Goal: Task Accomplishment & Management: Use online tool/utility

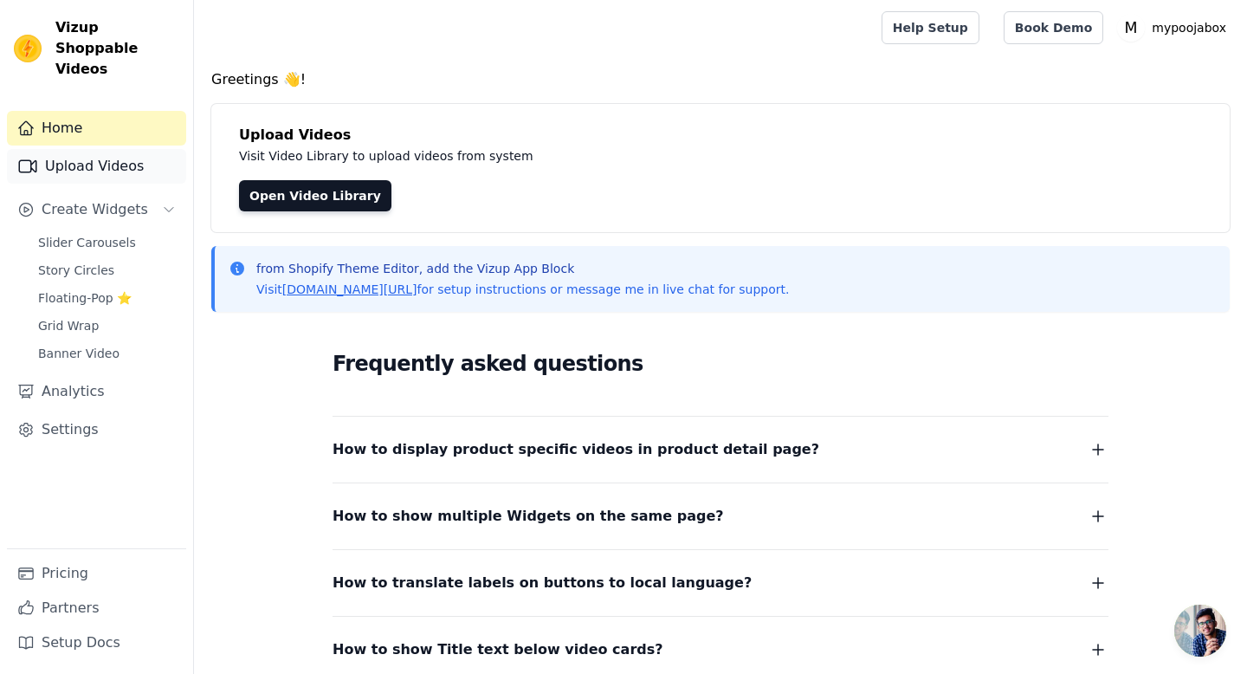
click at [73, 149] on link "Upload Videos" at bounding box center [96, 166] width 179 height 35
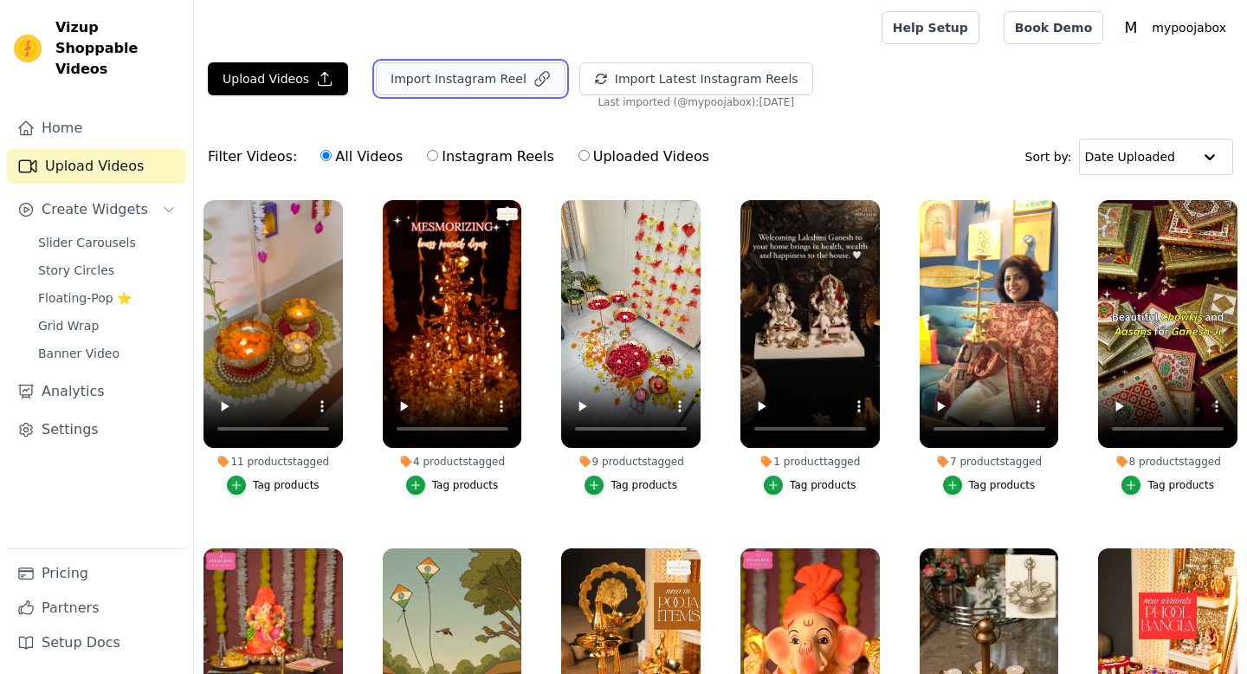
click at [509, 69] on button "Import Instagram Reel" at bounding box center [471, 78] width 190 height 33
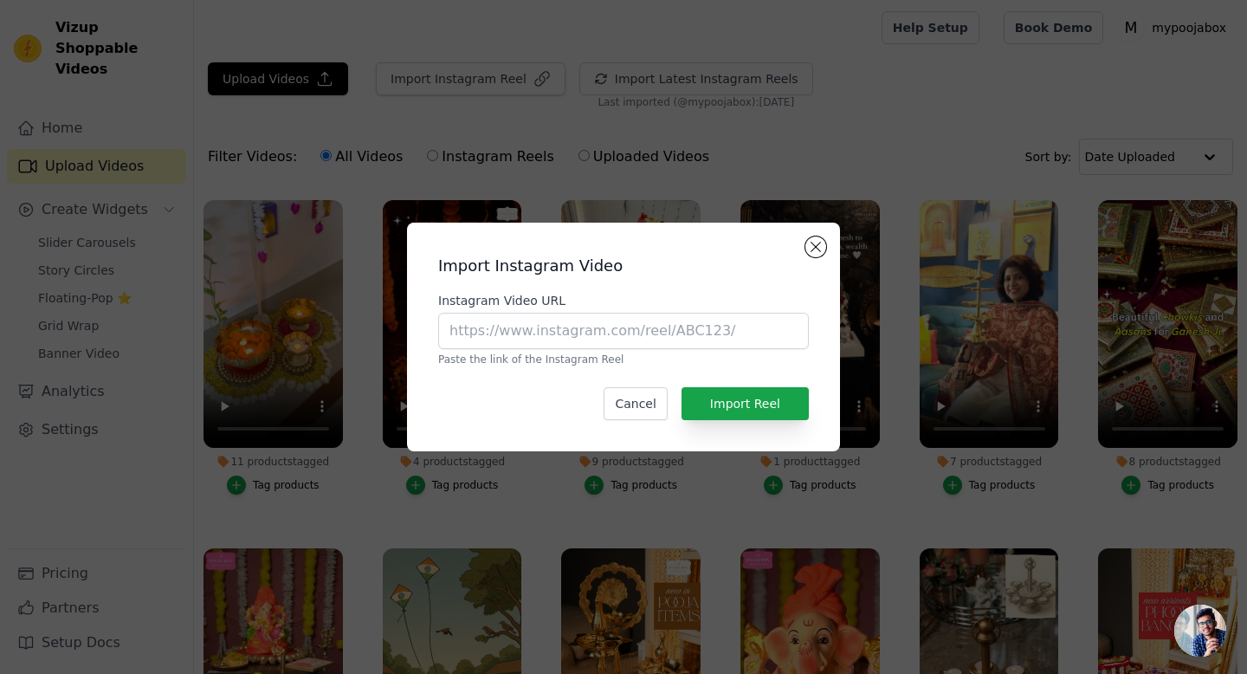
click at [608, 400] on div "Cancel Import Reel" at bounding box center [623, 403] width 371 height 33
click at [655, 415] on button "Cancel" at bounding box center [635, 403] width 63 height 33
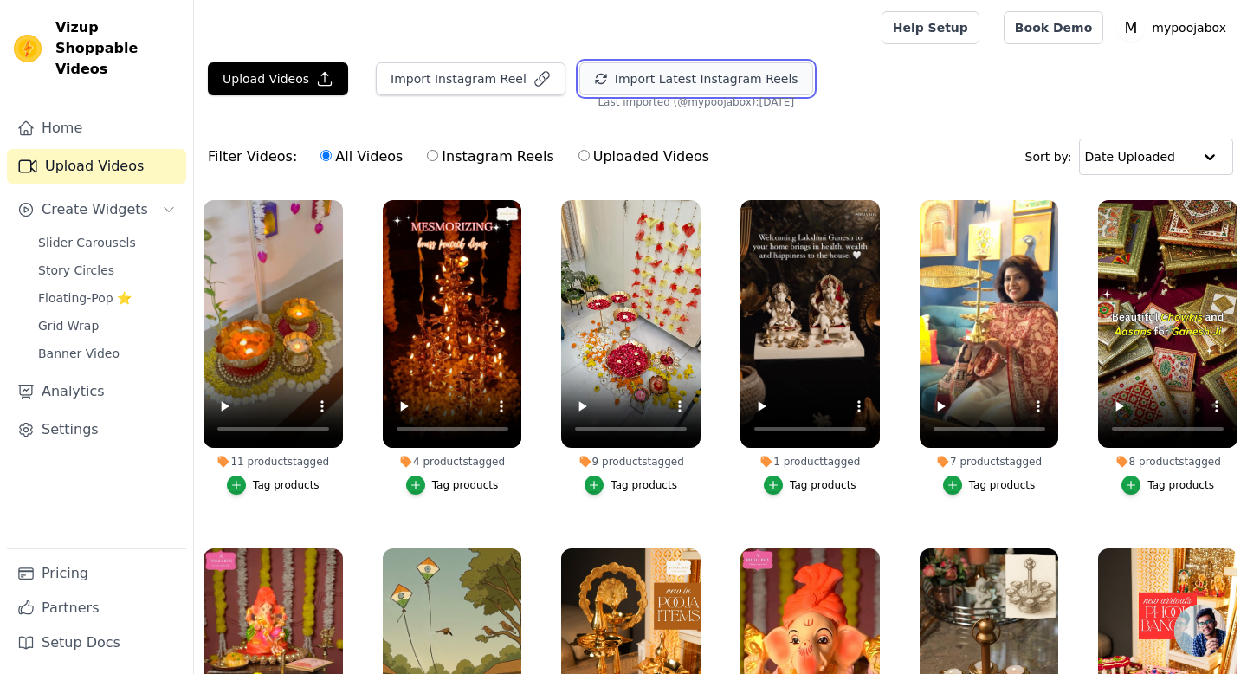
click at [625, 72] on button "Import Latest Instagram Reels" at bounding box center [697, 78] width 234 height 33
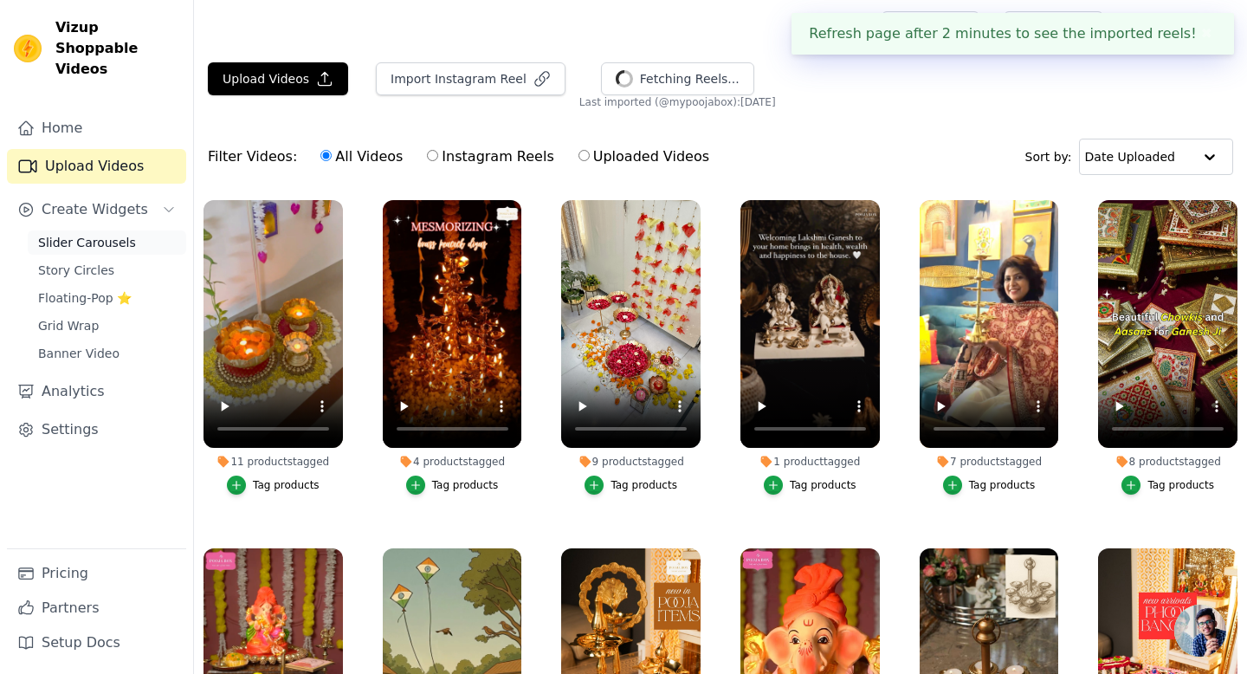
click at [49, 234] on span "Slider Carousels" at bounding box center [87, 242] width 98 height 17
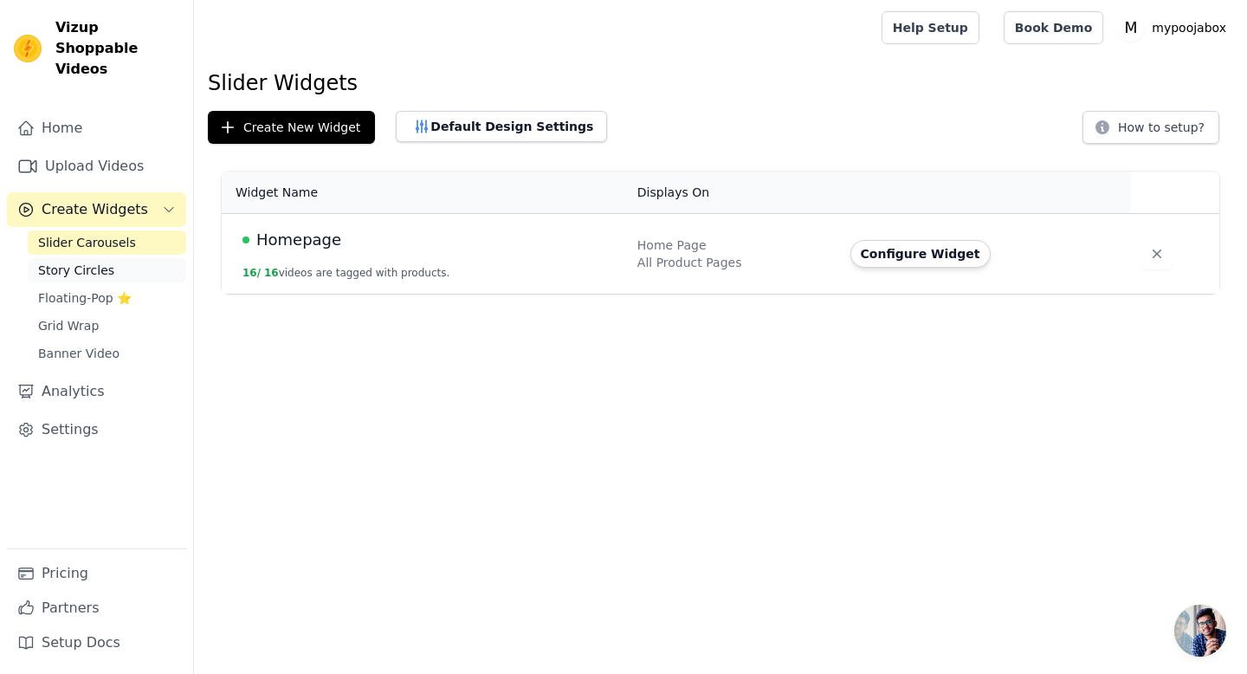
click at [85, 262] on span "Story Circles" at bounding box center [76, 270] width 76 height 17
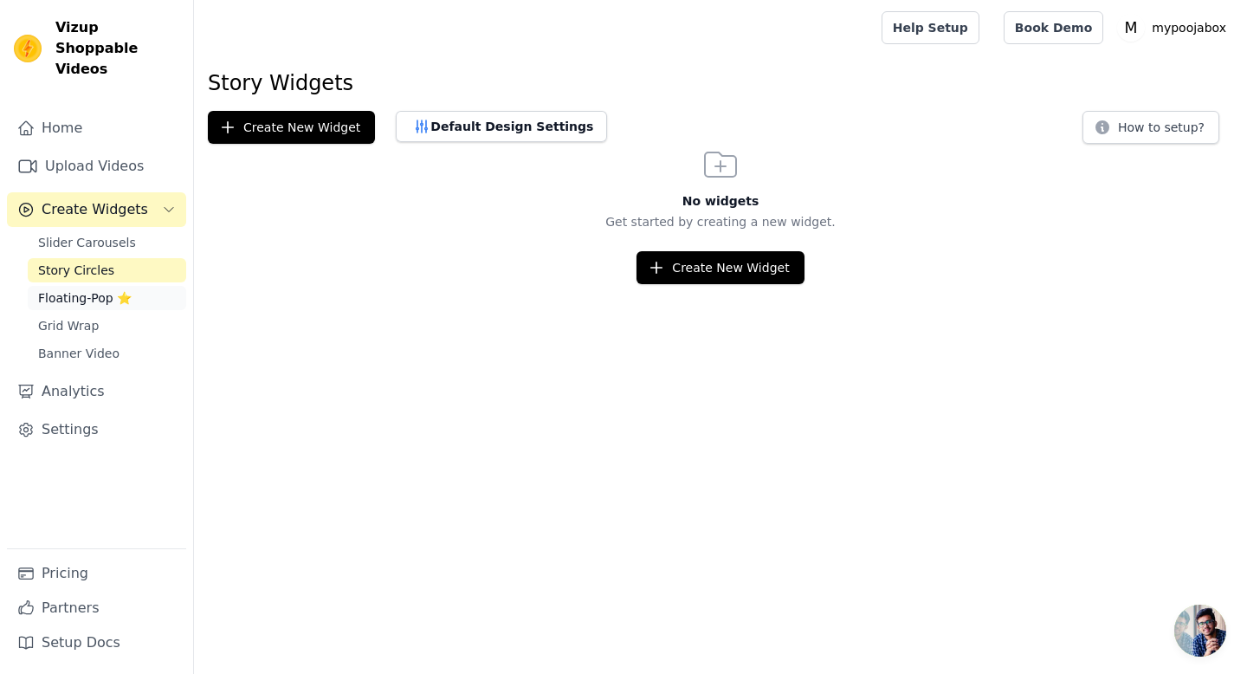
click at [94, 289] on span "Floating-Pop ⭐" at bounding box center [85, 297] width 94 height 17
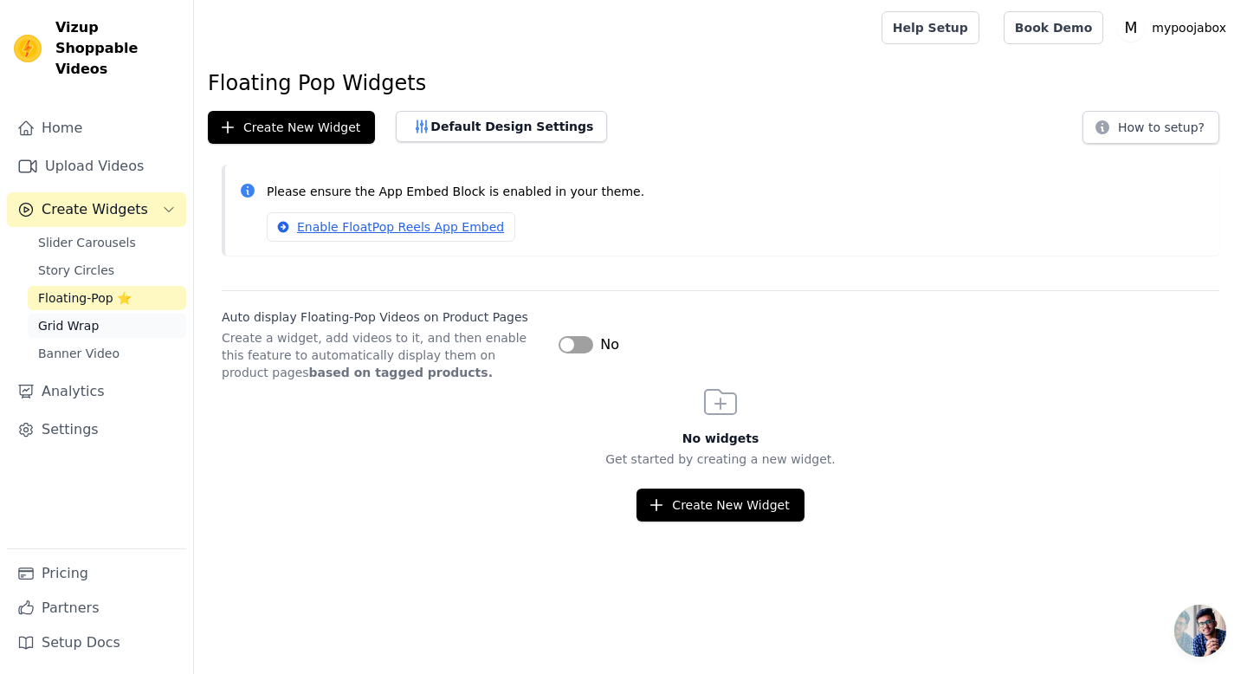
click at [95, 314] on link "Grid Wrap" at bounding box center [107, 326] width 159 height 24
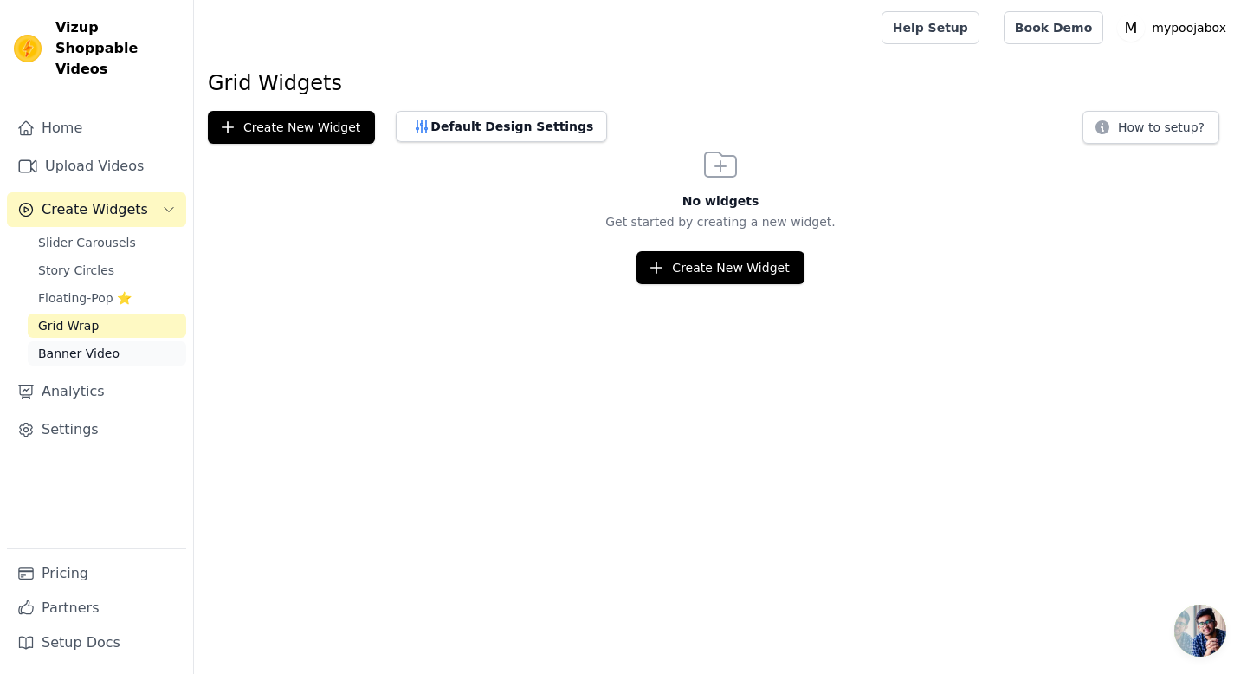
click at [98, 345] on span "Banner Video" at bounding box center [78, 353] width 81 height 17
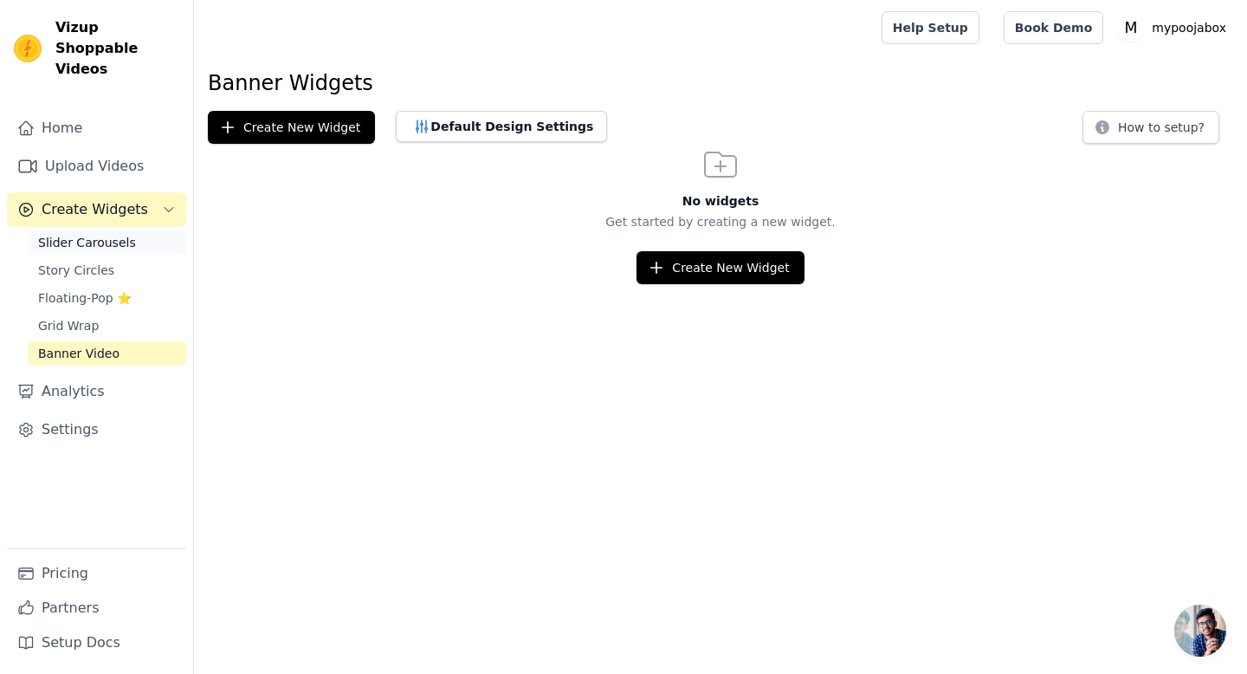
click at [55, 233] on link "Slider Carousels" at bounding box center [107, 242] width 159 height 24
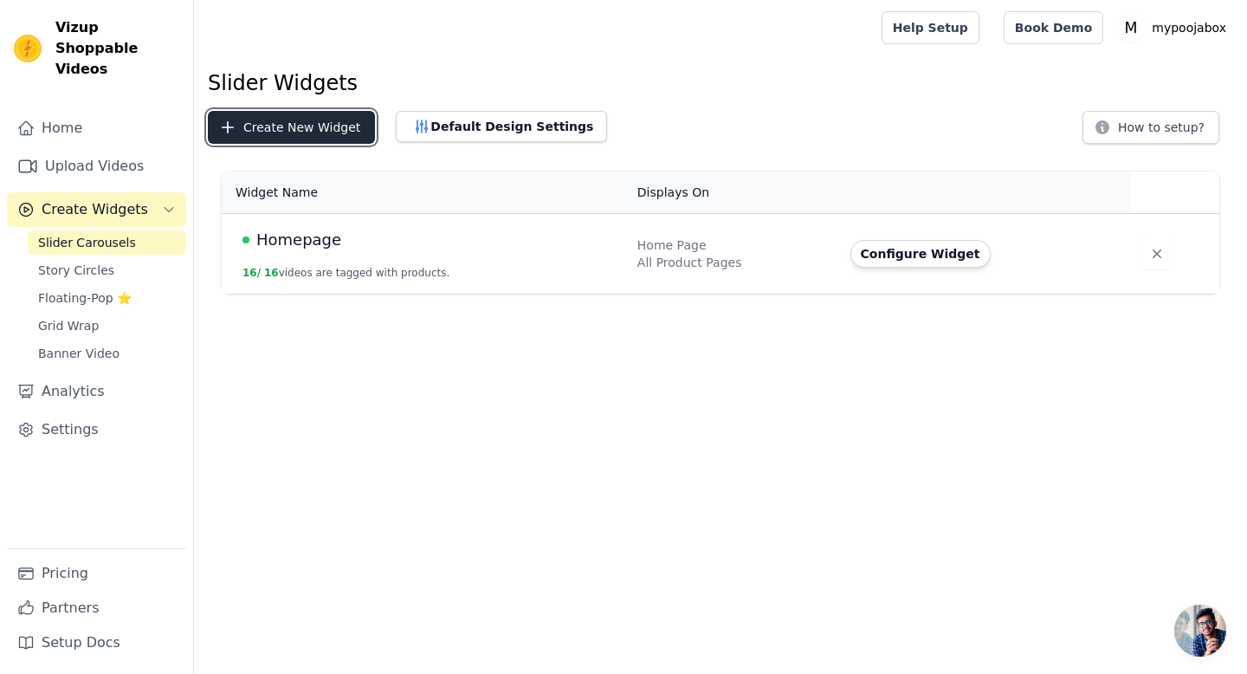
click at [300, 118] on button "Create New Widget" at bounding box center [291, 127] width 167 height 33
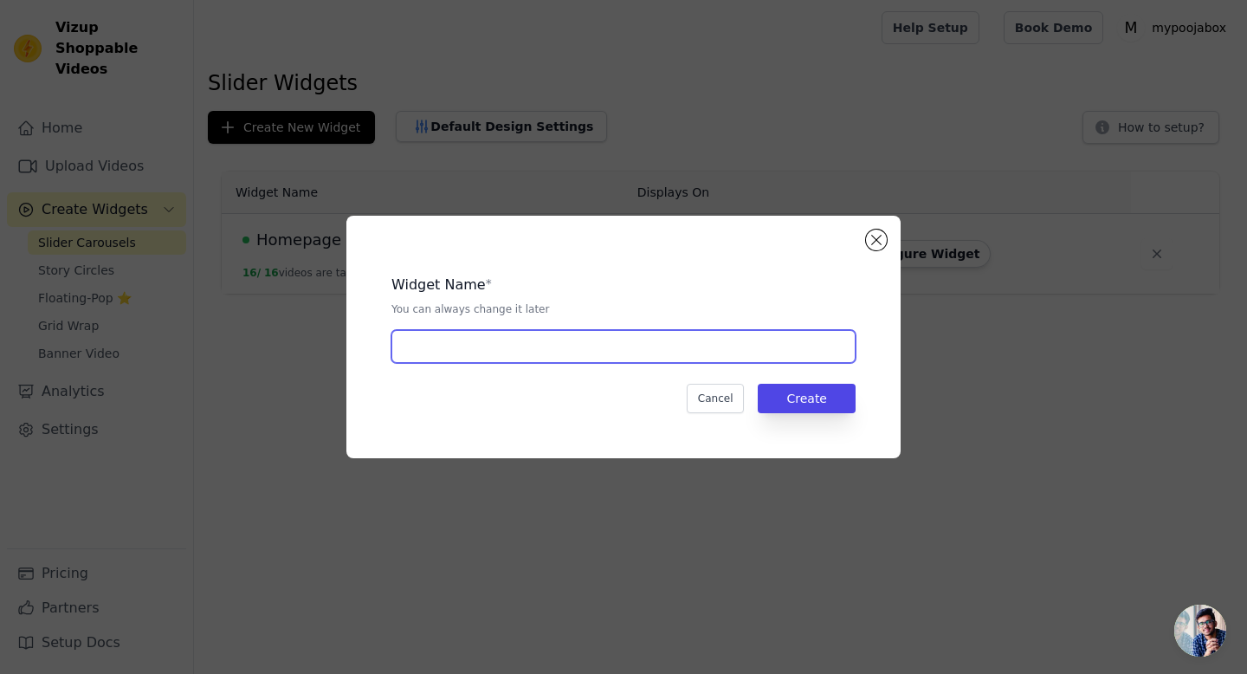
click at [445, 340] on input "text" at bounding box center [624, 346] width 464 height 33
type input "O"
type input "Product Page"
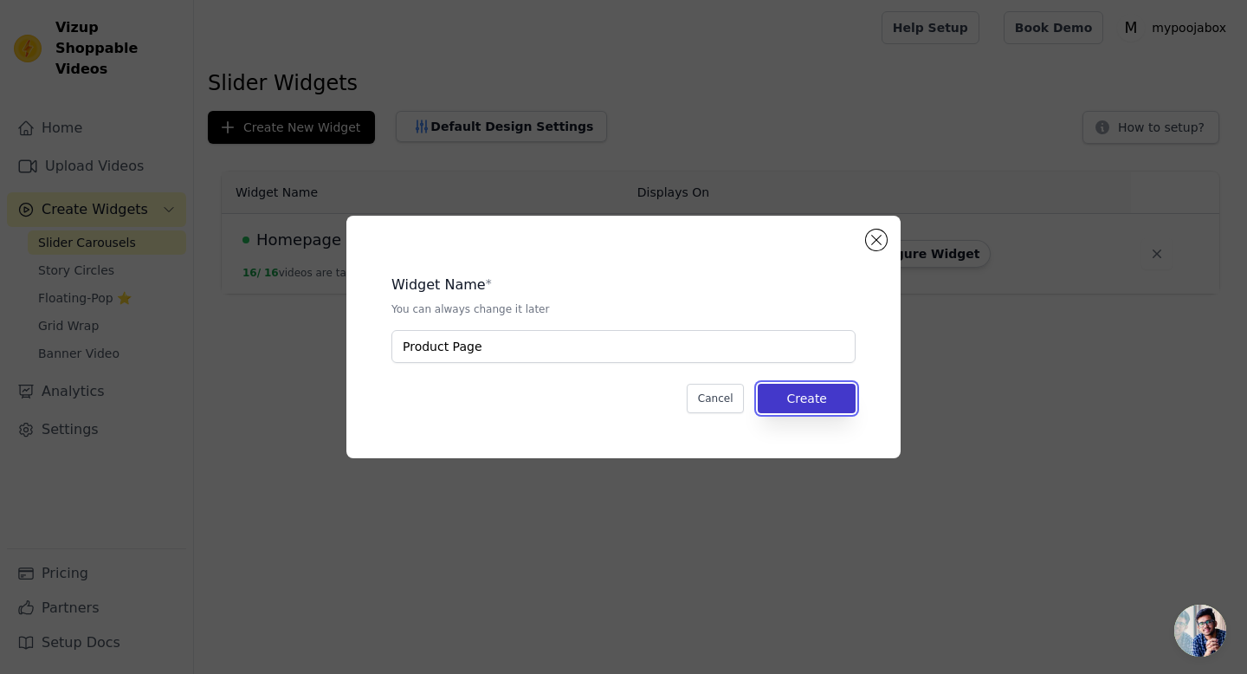
click at [800, 405] on button "Create" at bounding box center [807, 398] width 98 height 29
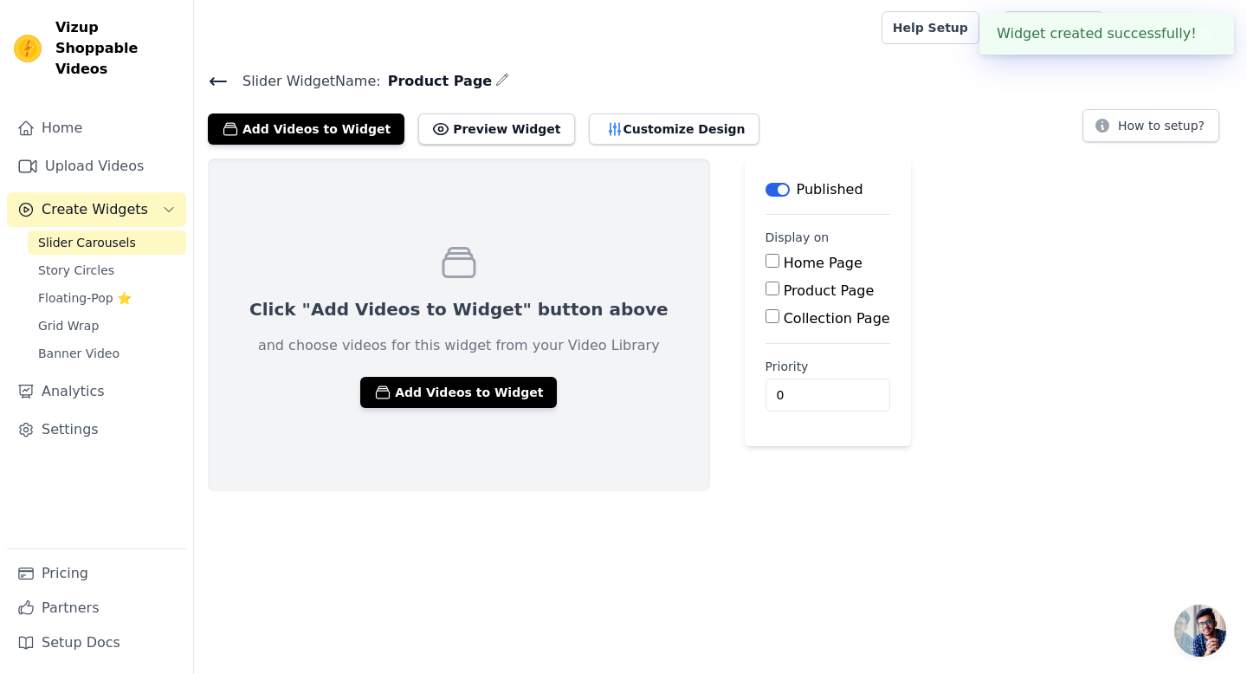
click at [766, 289] on input "Product Page" at bounding box center [773, 289] width 14 height 14
checkbox input "true"
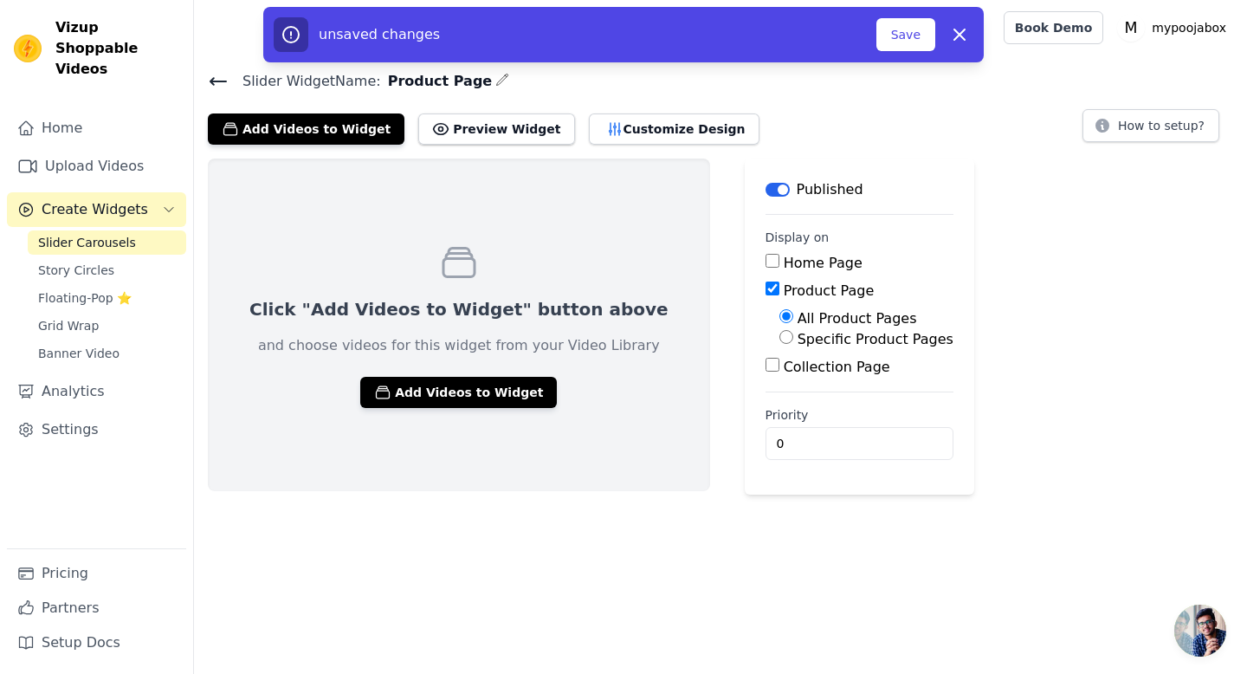
click at [780, 332] on input "Specific Product Pages" at bounding box center [787, 337] width 14 height 14
radio input "true"
click at [780, 379] on button "Select Products" at bounding box center [838, 378] width 116 height 29
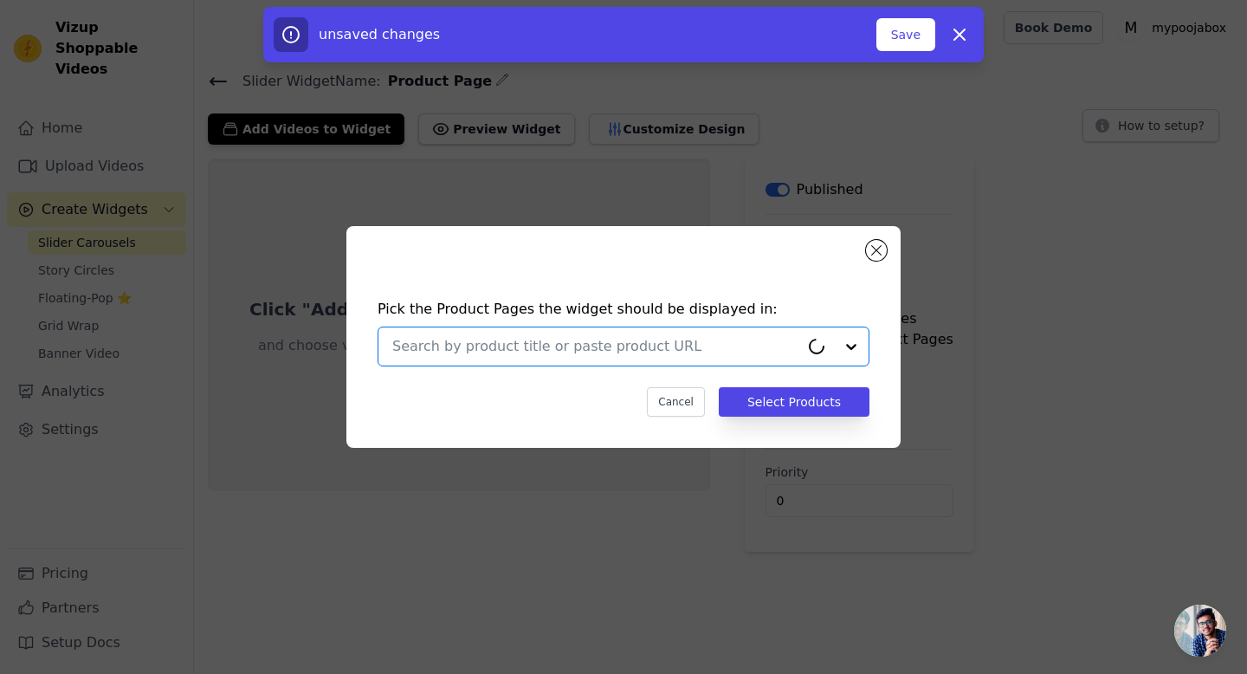
click at [752, 346] on input "text" at bounding box center [595, 346] width 407 height 21
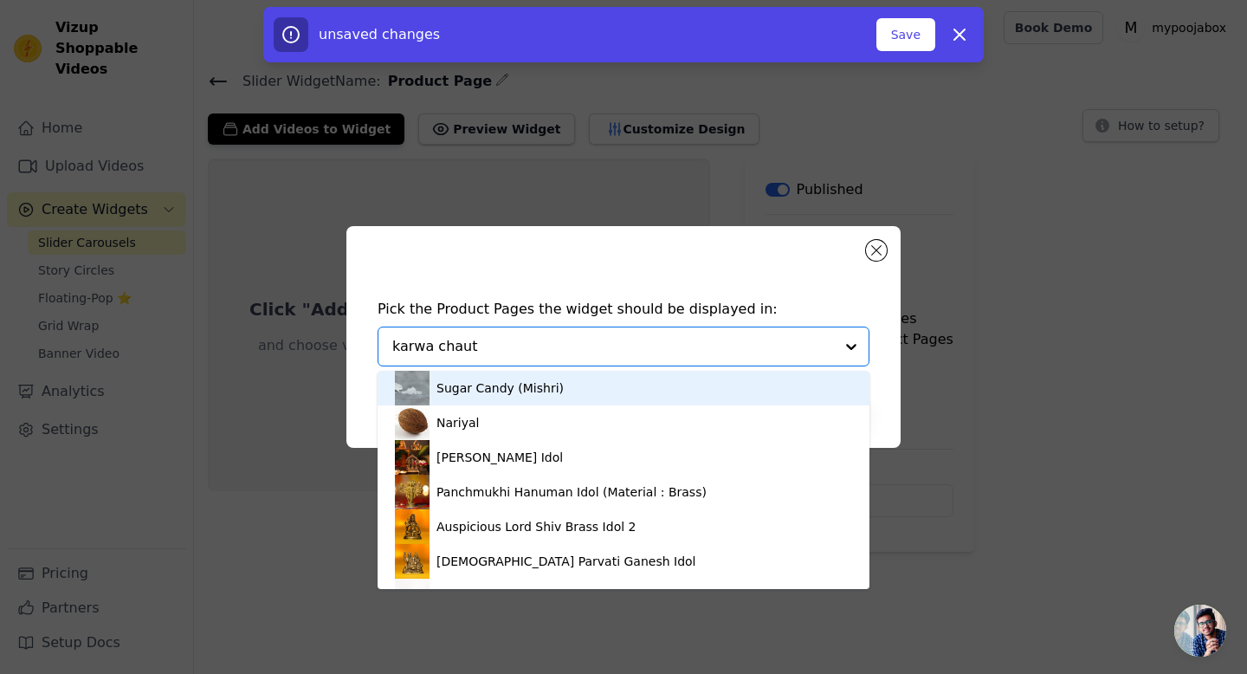
type input "karwa chauth"
click at [752, 346] on input "karwa chauth" at bounding box center [595, 346] width 407 height 21
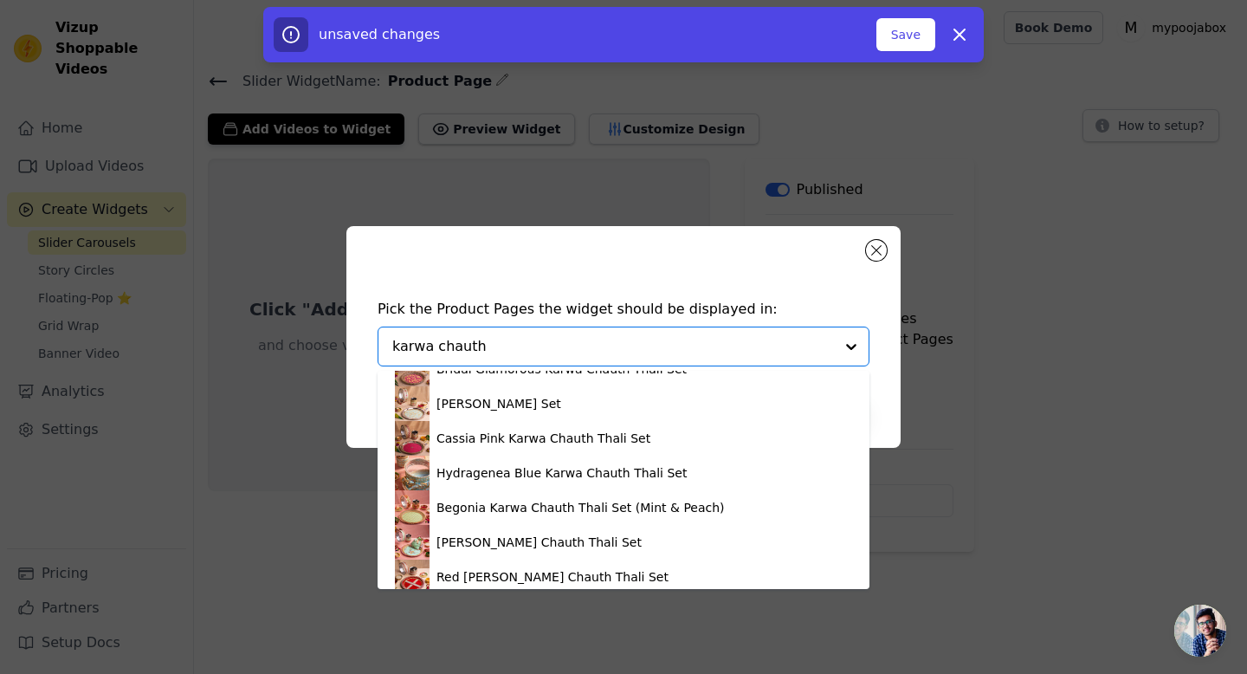
scroll to position [3252, 0]
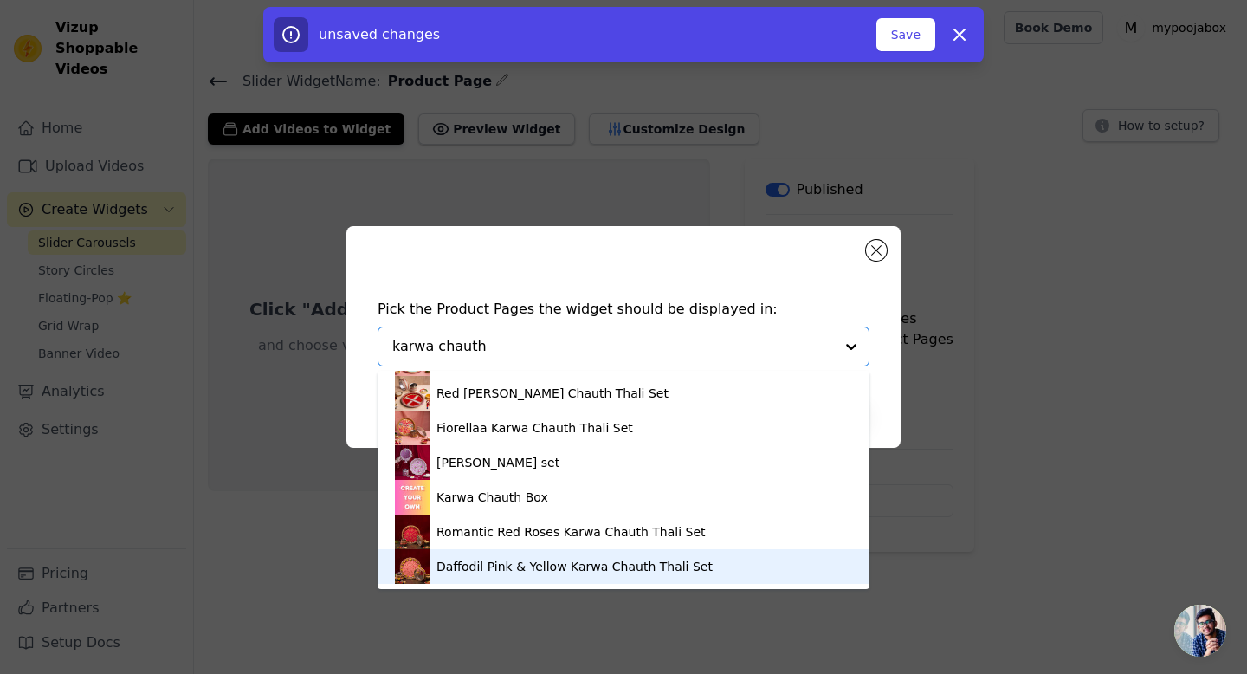
click at [617, 570] on div "Daffodil Pink & Yellow Karwa Chauth Thali Set" at bounding box center [575, 566] width 276 height 17
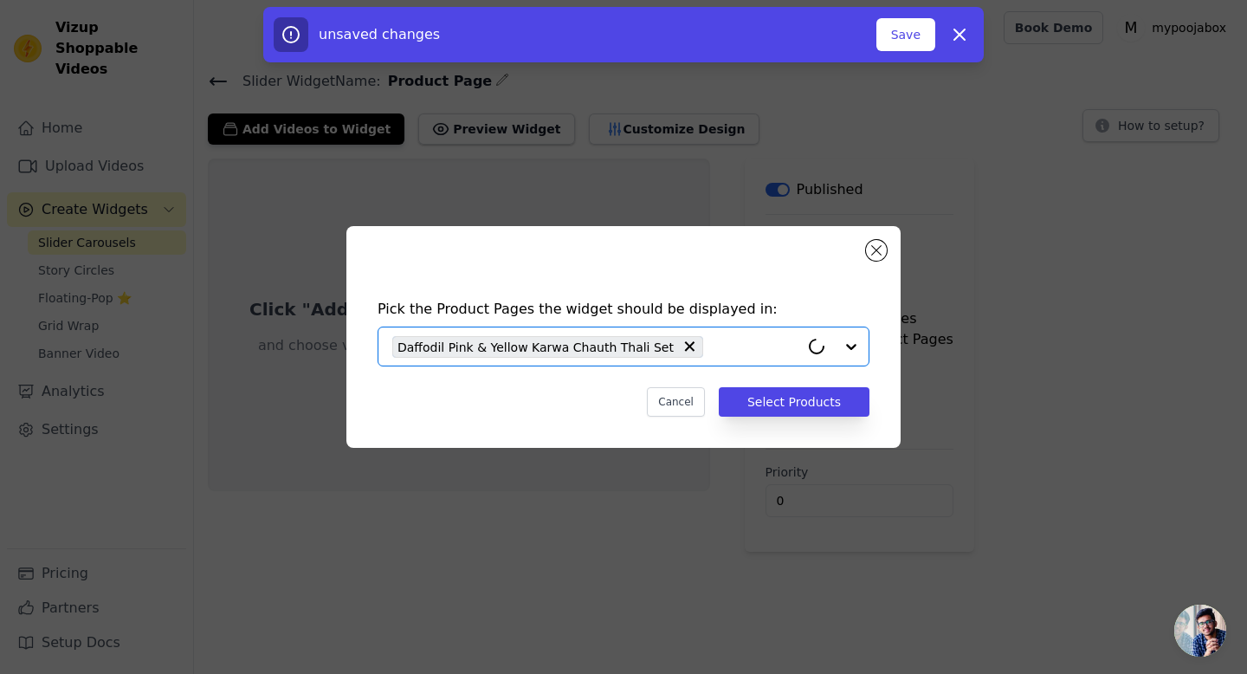
paste input "karwa chauth"
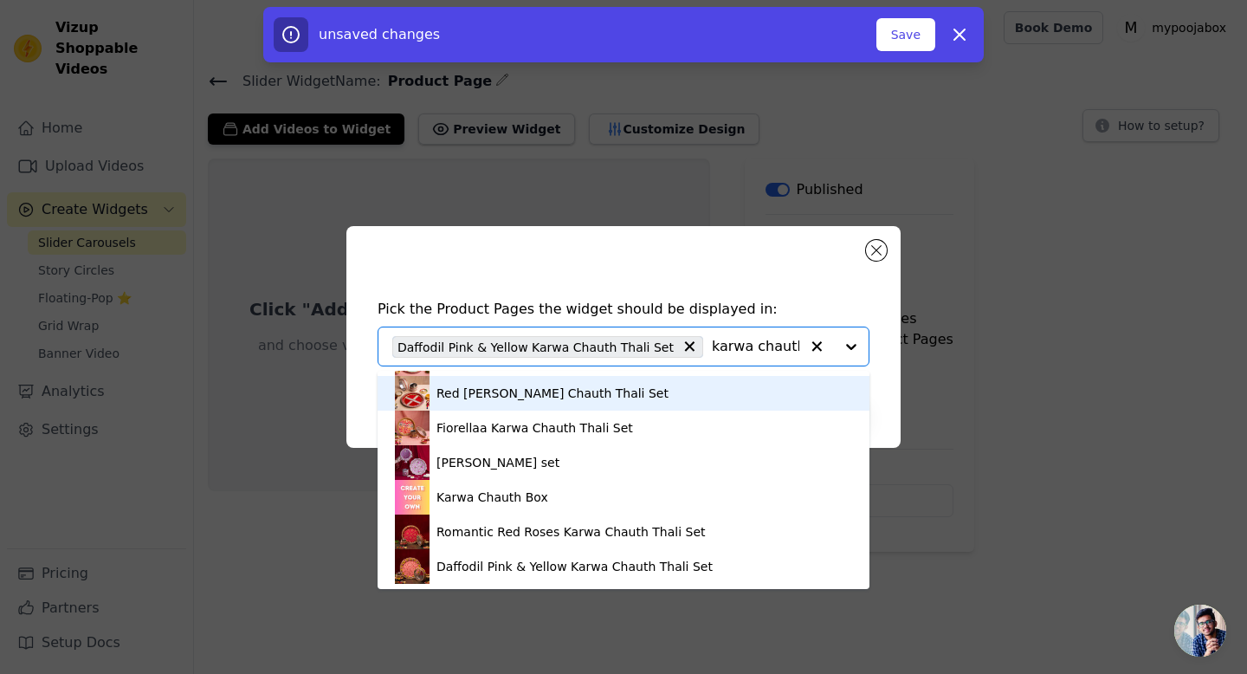
scroll to position [3223, 0]
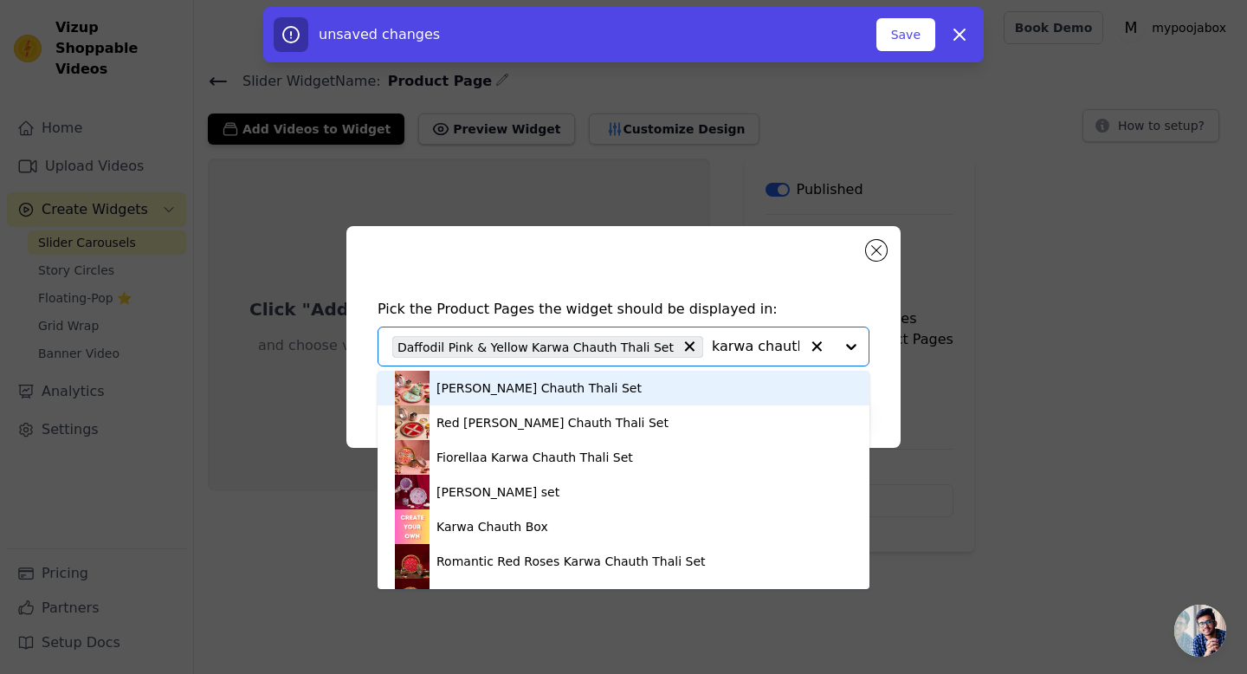
type input "karwa chauth"
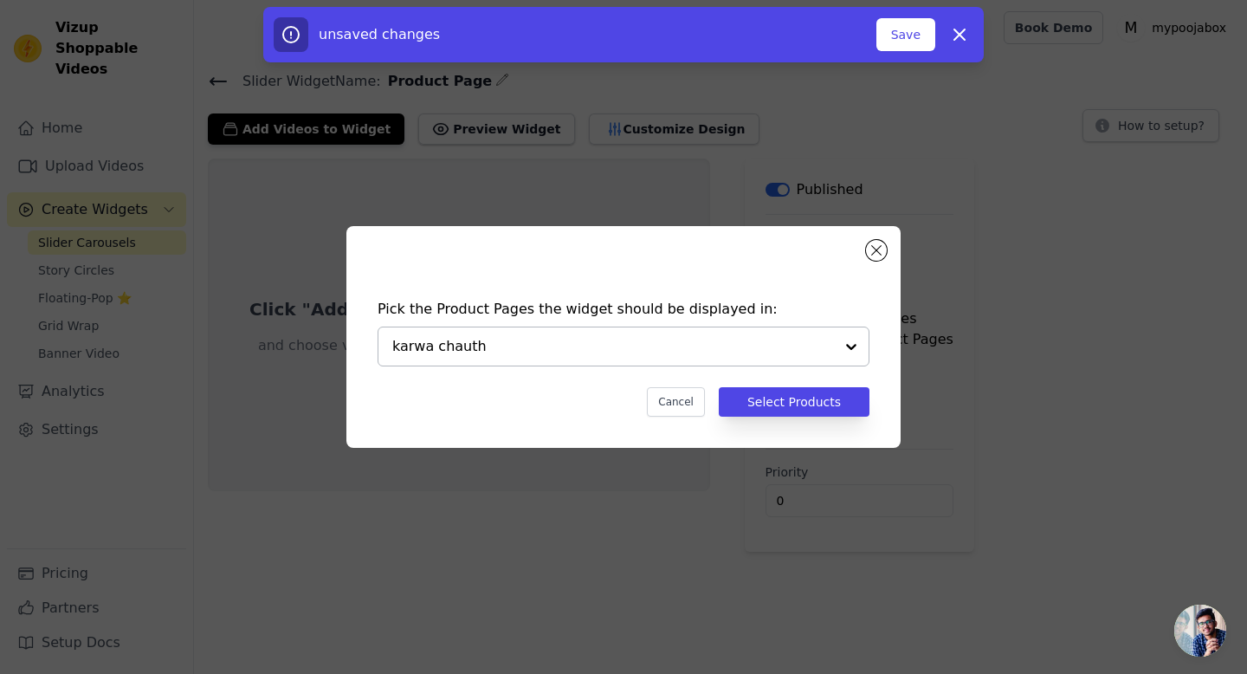
click at [871, 262] on div "Pick the Product Pages the widget should be displayed in: karwa chauth Cancel S…" at bounding box center [624, 337] width 554 height 222
click at [682, 412] on button "Cancel" at bounding box center [676, 401] width 58 height 29
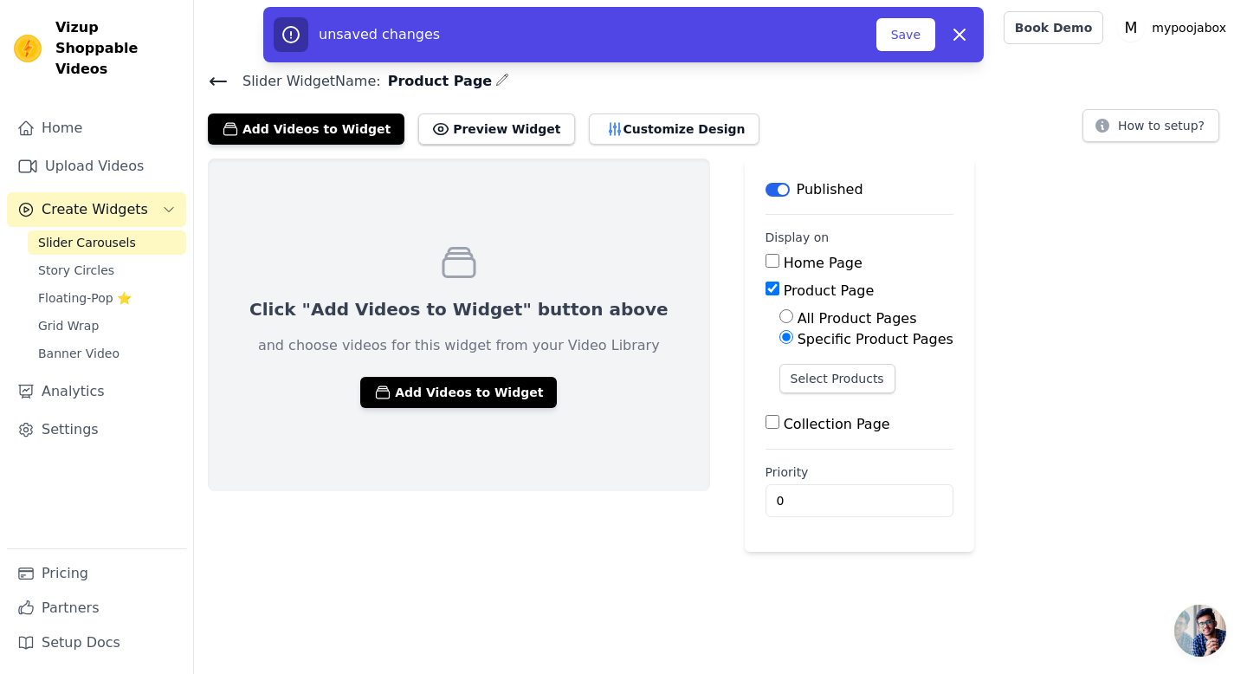
click at [766, 196] on div "Published" at bounding box center [815, 189] width 98 height 21
click at [766, 184] on button "Label" at bounding box center [778, 190] width 24 height 14
click at [960, 36] on icon "button" at bounding box center [960, 34] width 10 height 10
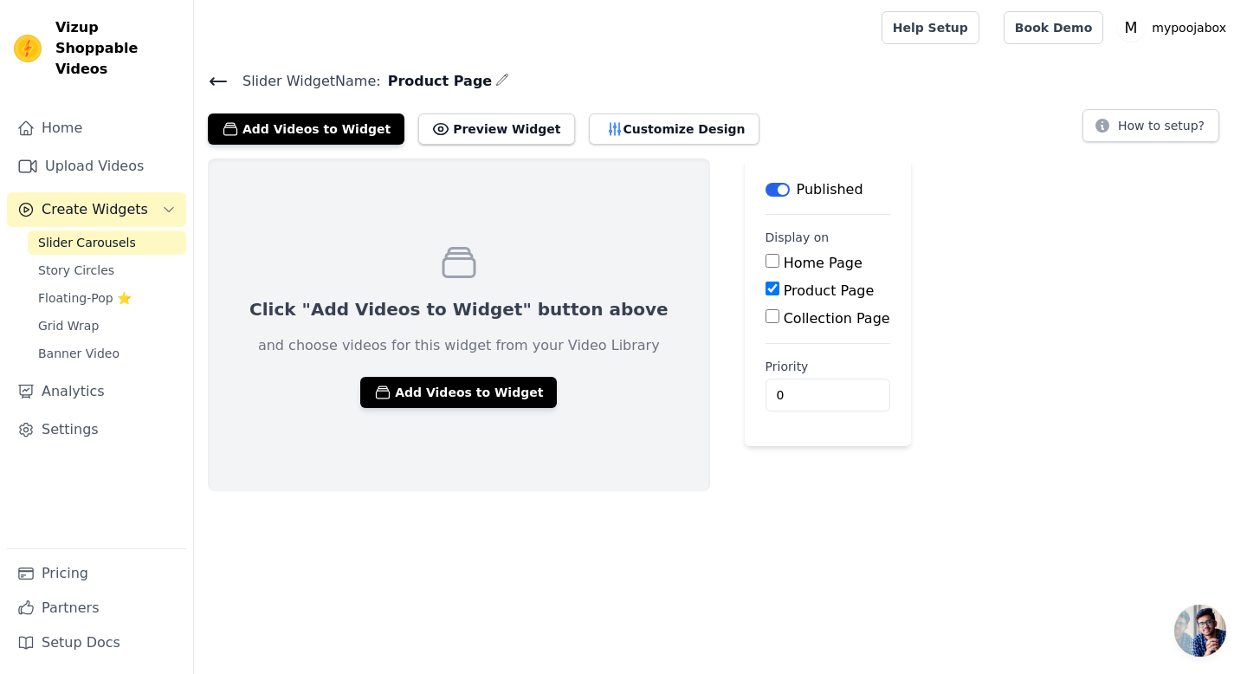
click at [198, 81] on div "Slider Widget Name: Product Page Add Videos to Widget Preview Widget Customize …" at bounding box center [720, 106] width 1053 height 75
click at [215, 81] on icon at bounding box center [218, 81] width 21 height 21
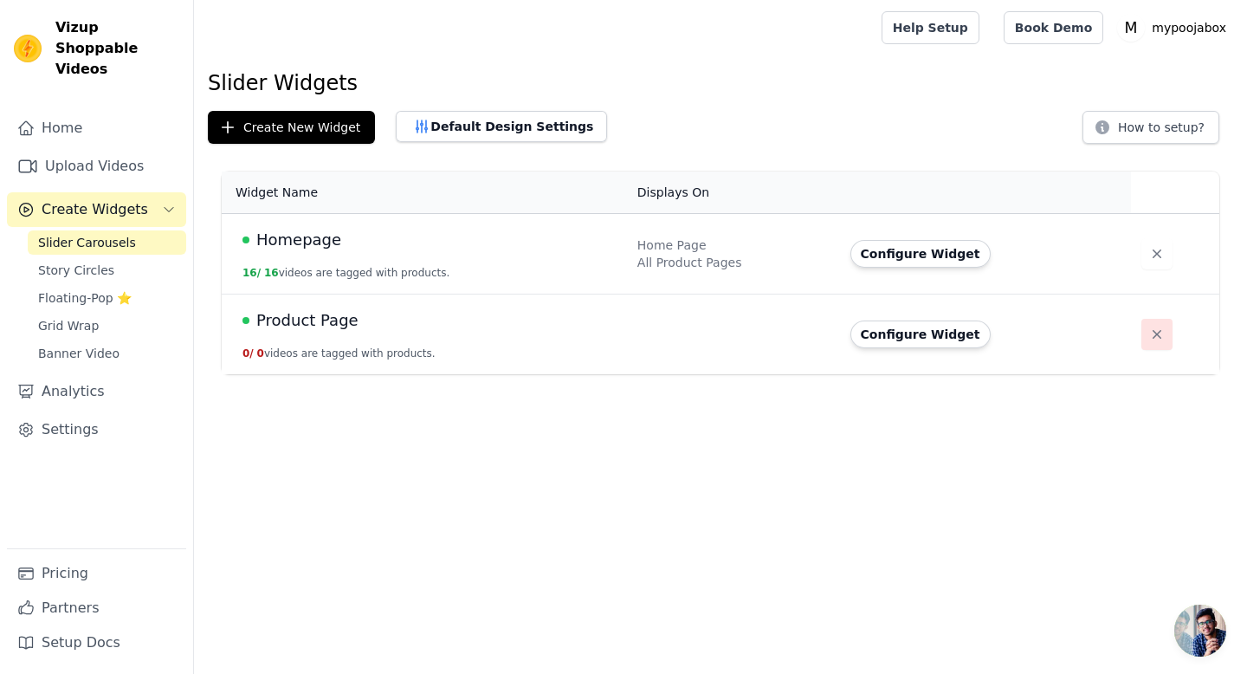
click at [1158, 334] on icon "button" at bounding box center [1157, 334] width 17 height 17
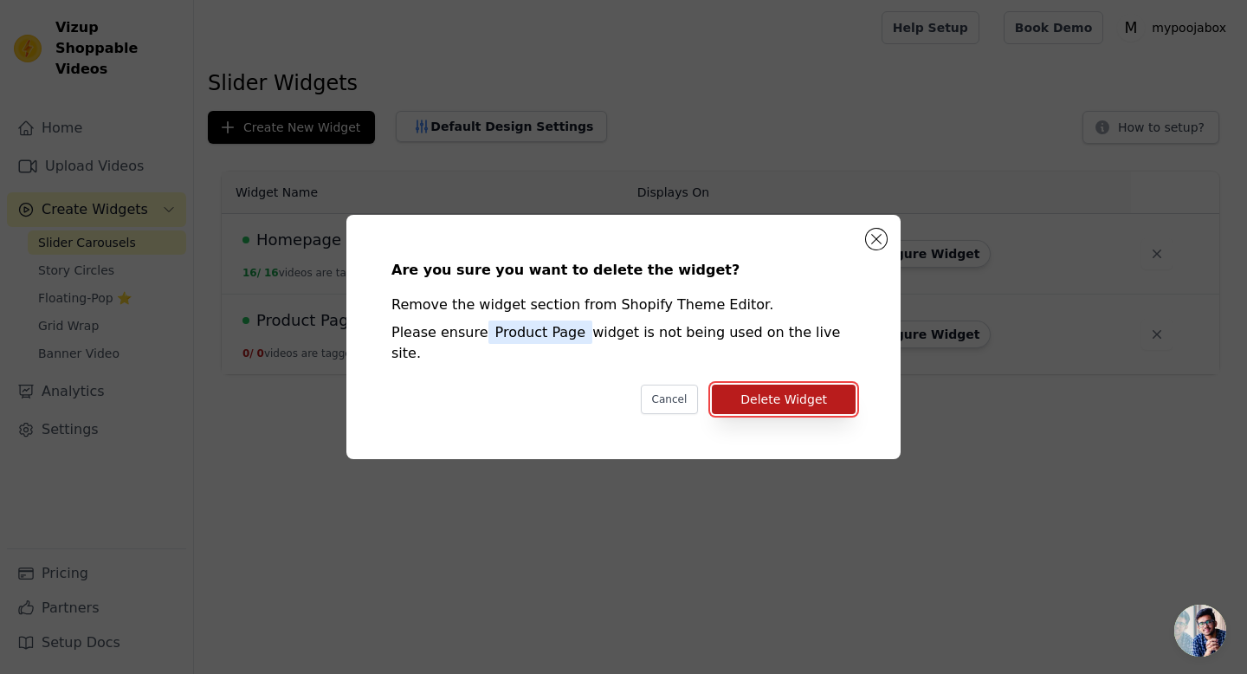
click at [797, 392] on button "Delete Widget" at bounding box center [784, 399] width 144 height 29
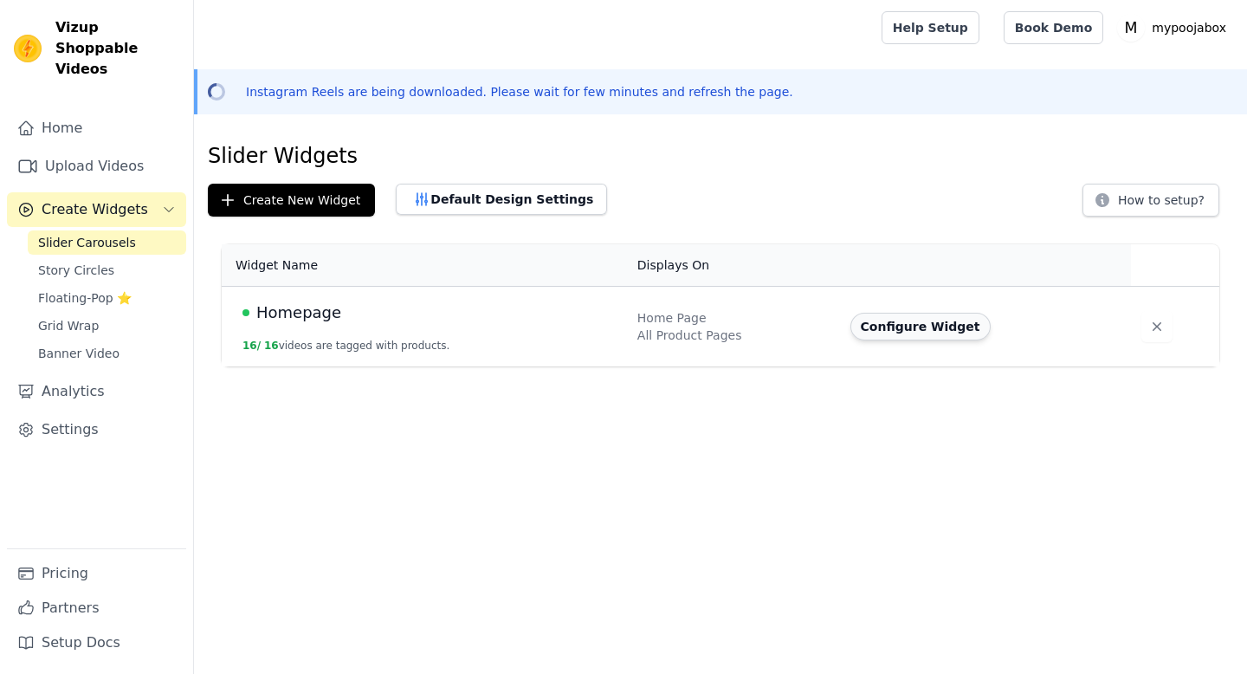
click at [932, 329] on button "Configure Widget" at bounding box center [921, 327] width 140 height 28
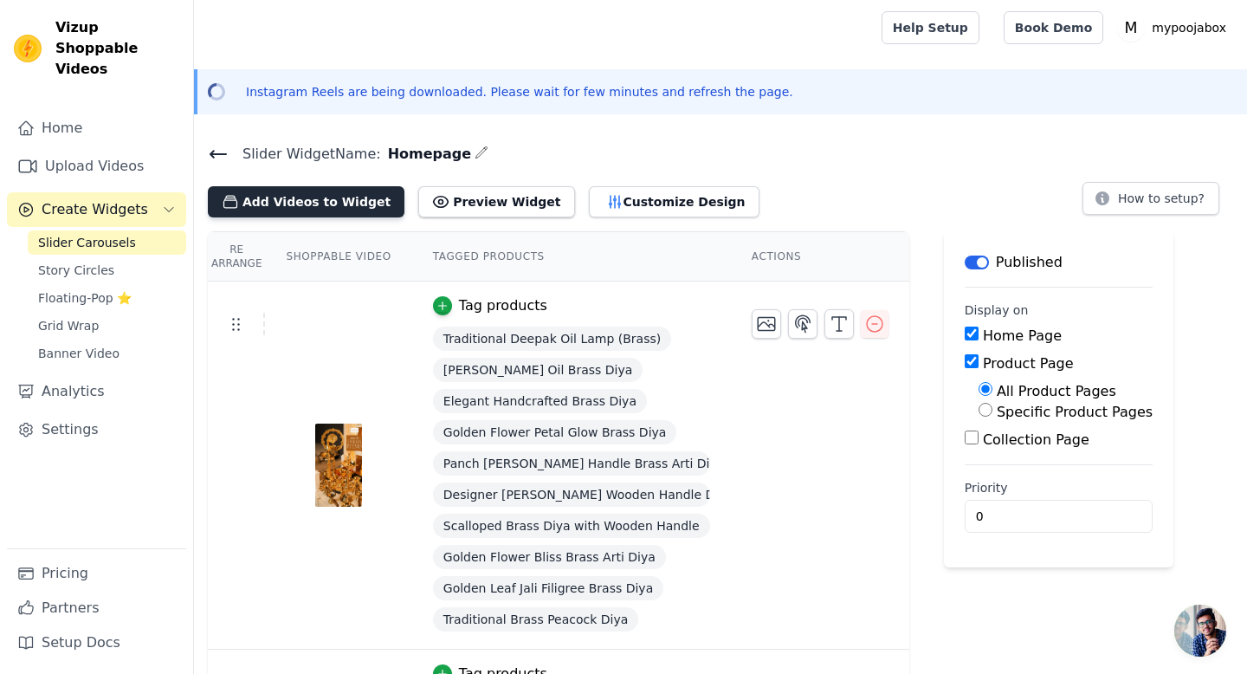
click at [307, 206] on button "Add Videos to Widget" at bounding box center [306, 201] width 197 height 31
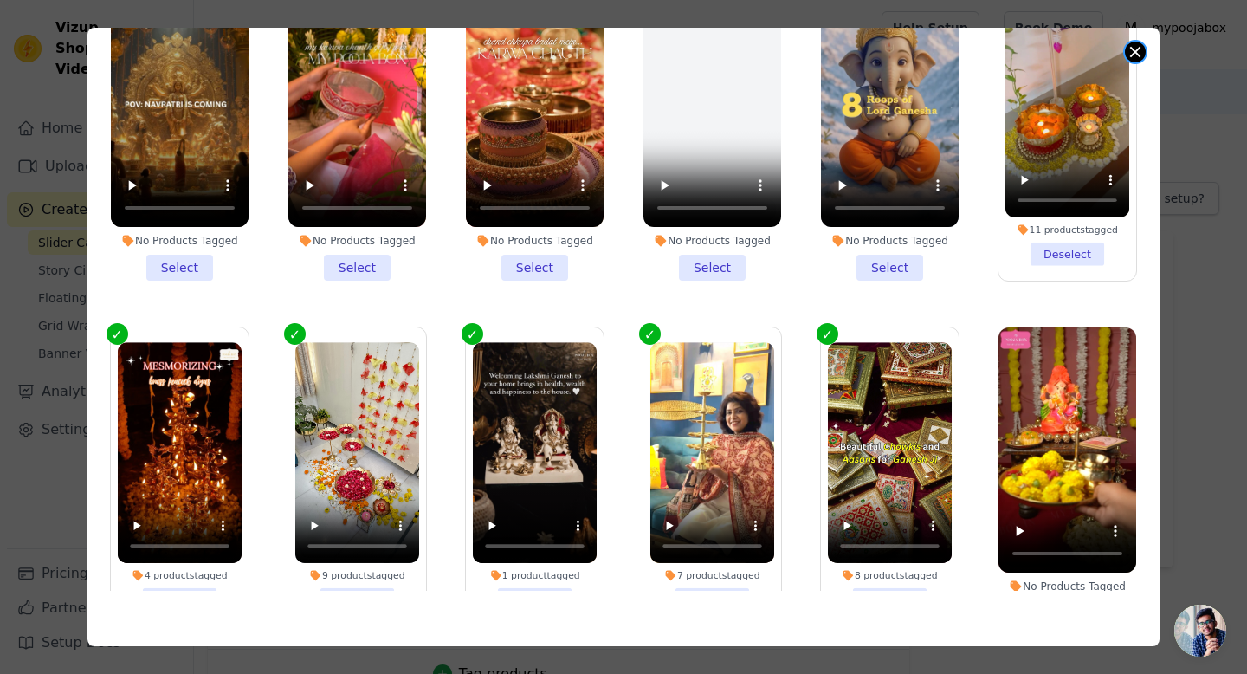
click at [1134, 55] on button "Close modal" at bounding box center [1135, 52] width 21 height 21
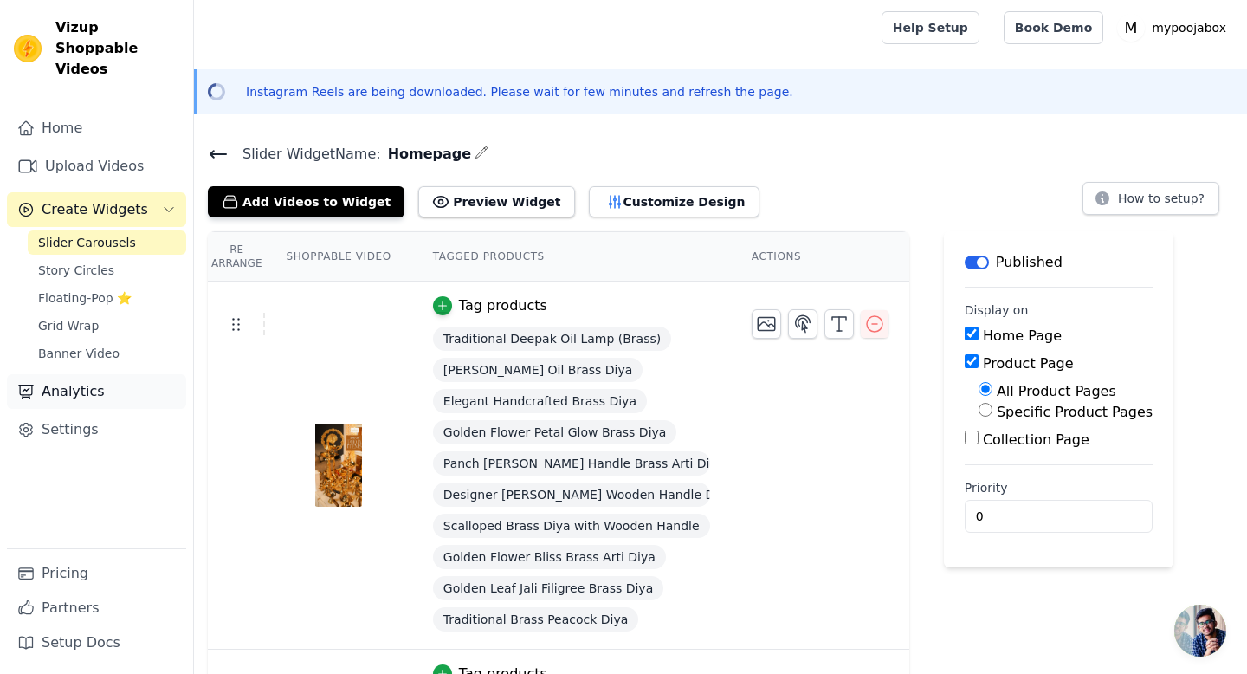
click at [68, 374] on link "Analytics" at bounding box center [96, 391] width 179 height 35
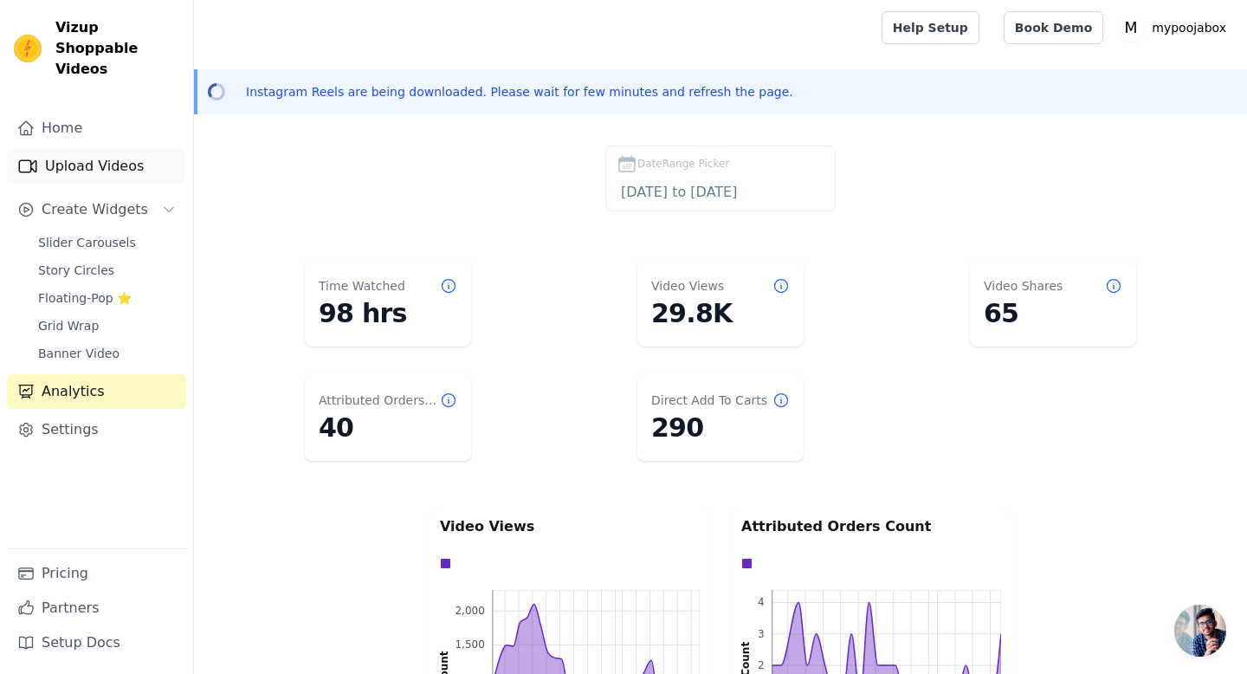
click at [65, 149] on link "Upload Videos" at bounding box center [96, 166] width 179 height 35
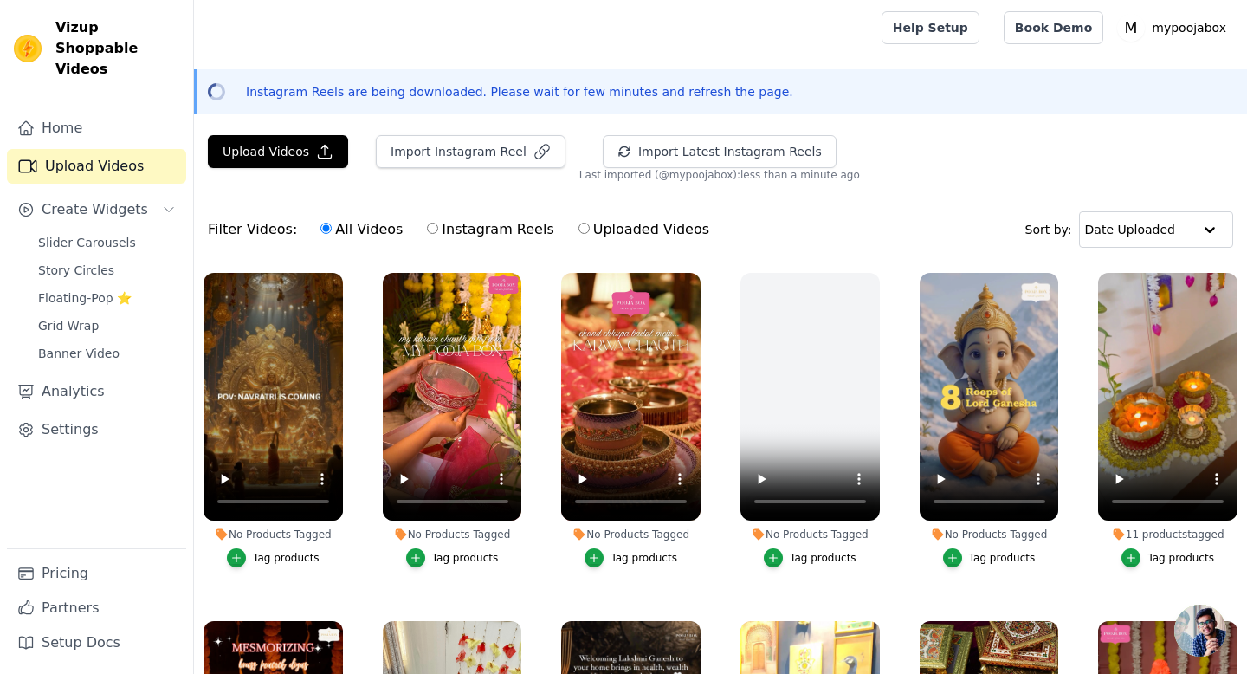
click at [432, 541] on li "No Products Tagged Tag products" at bounding box center [452, 420] width 139 height 295
click at [435, 552] on div "Tag products" at bounding box center [465, 558] width 67 height 14
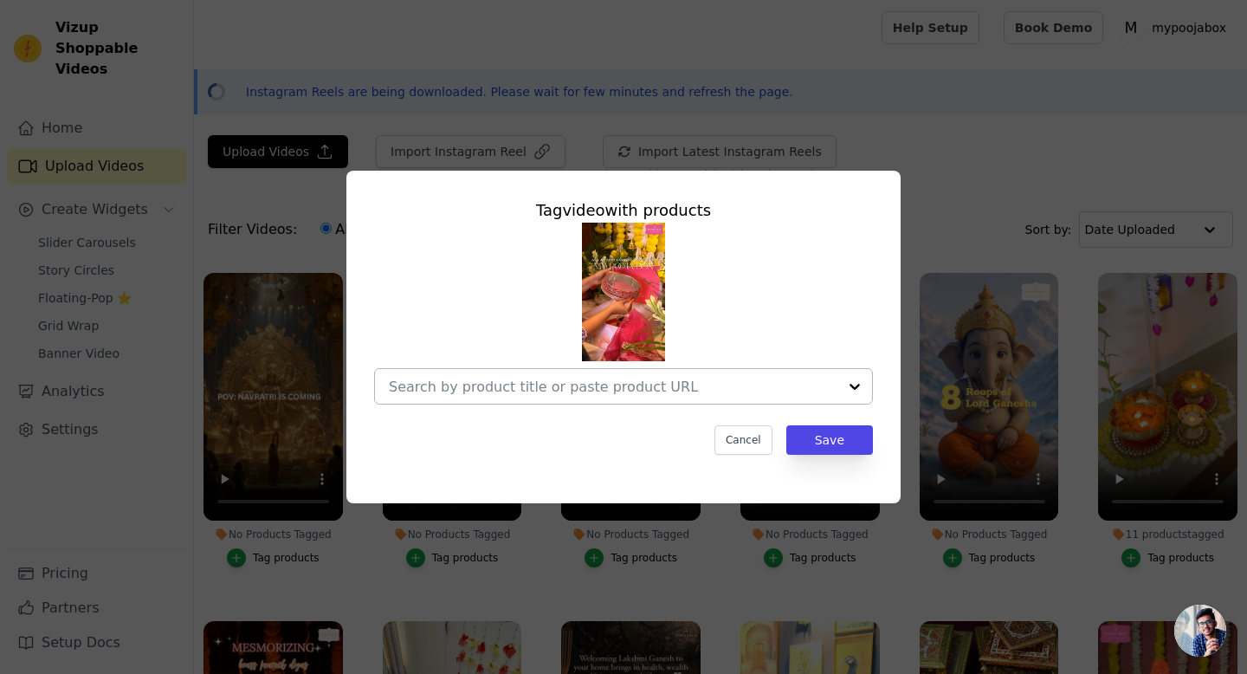
click at [537, 391] on input "No Products Tagged Tag video with products Cancel Save Tag products" at bounding box center [613, 387] width 449 height 16
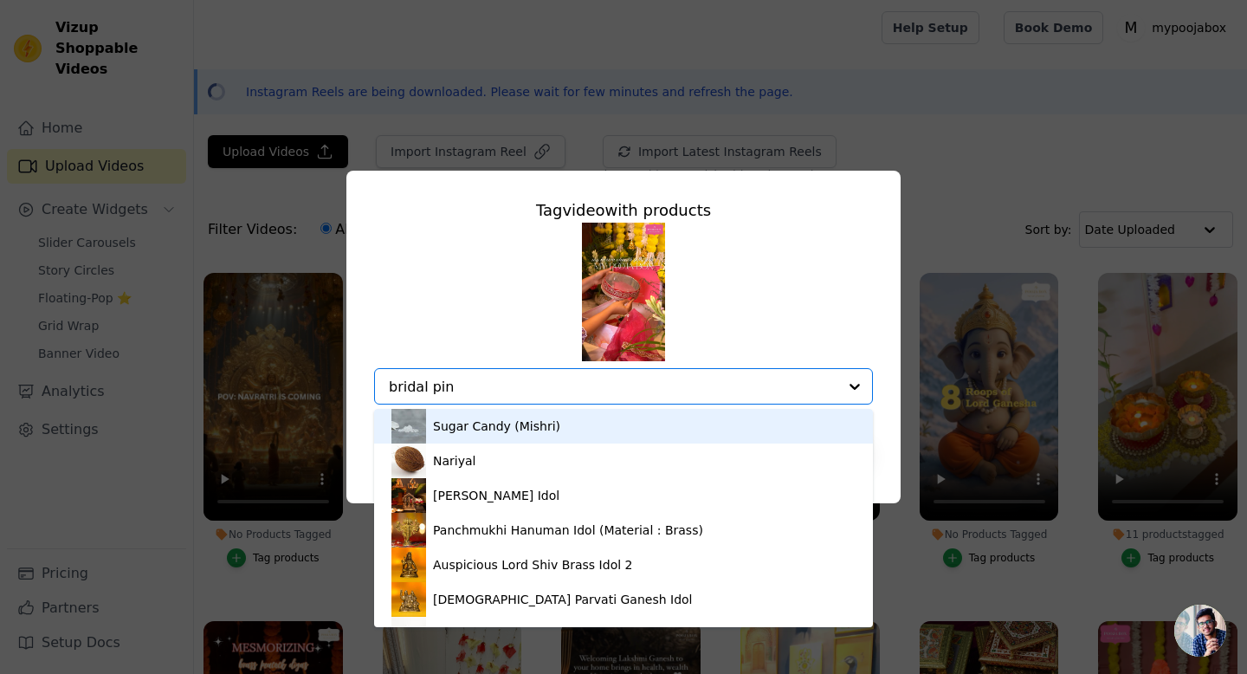
type input "bridal pink"
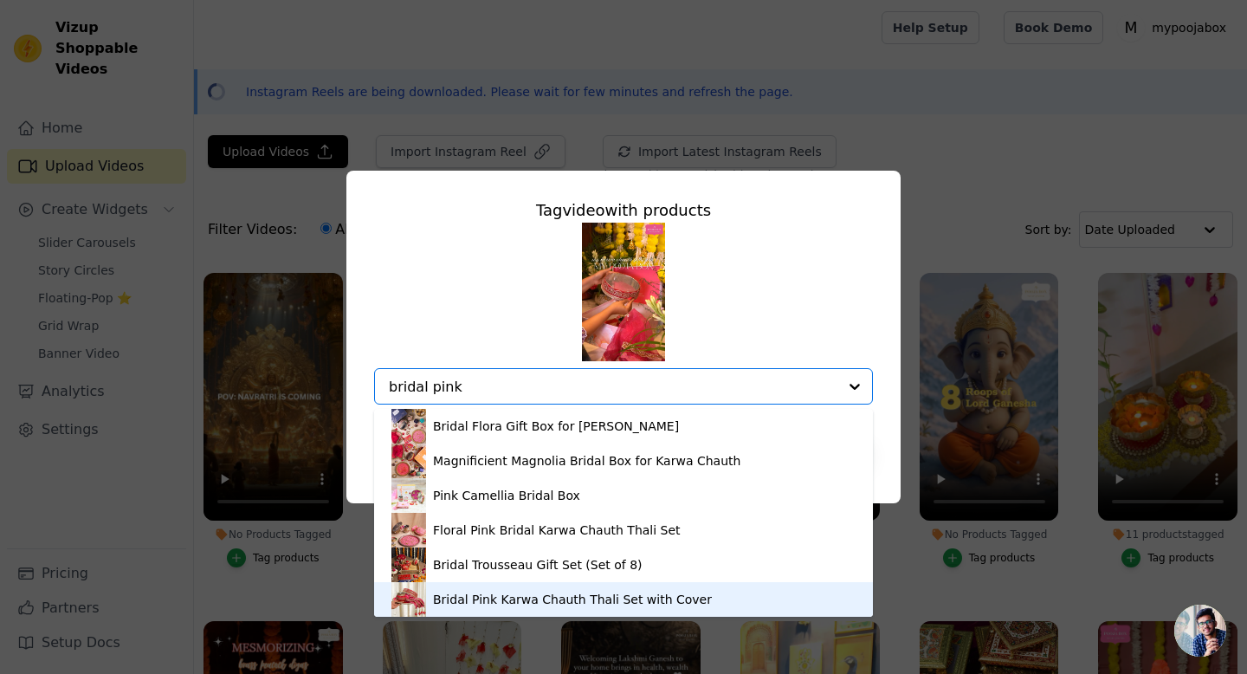
click at [500, 601] on div "Bridal Pink Karwa Chauth Thali Set with Cover" at bounding box center [572, 599] width 279 height 17
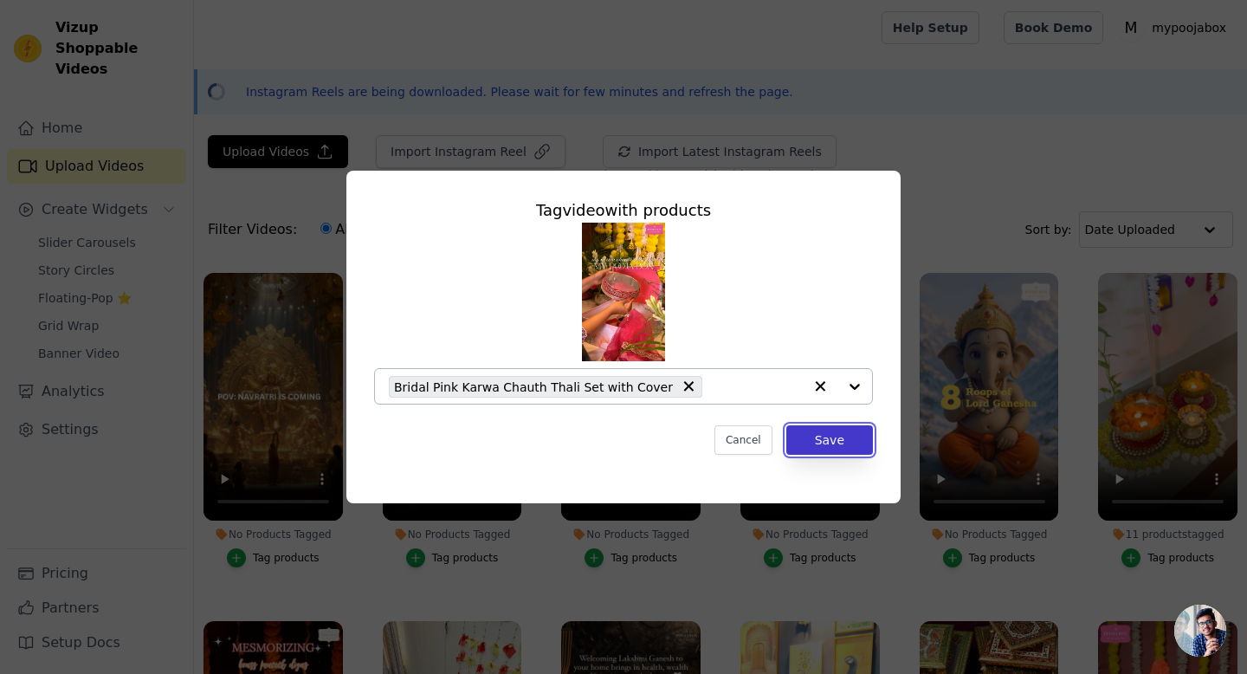
click at [837, 442] on button "Save" at bounding box center [830, 439] width 87 height 29
